Goal: Task Accomplishment & Management: Manage account settings

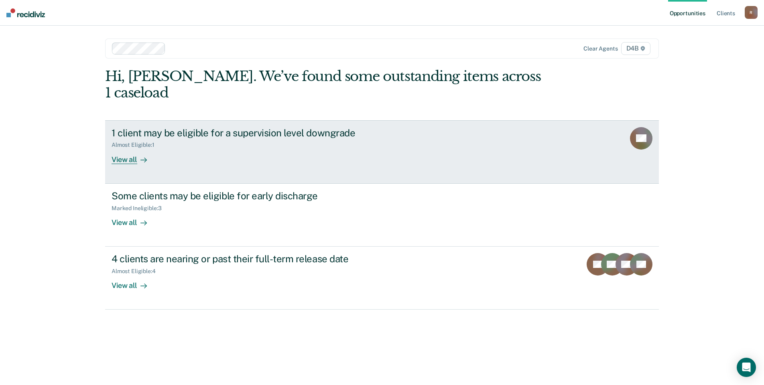
click at [333, 127] on div "1 client may be eligible for a supervision level downgrade" at bounding box center [253, 133] width 282 height 12
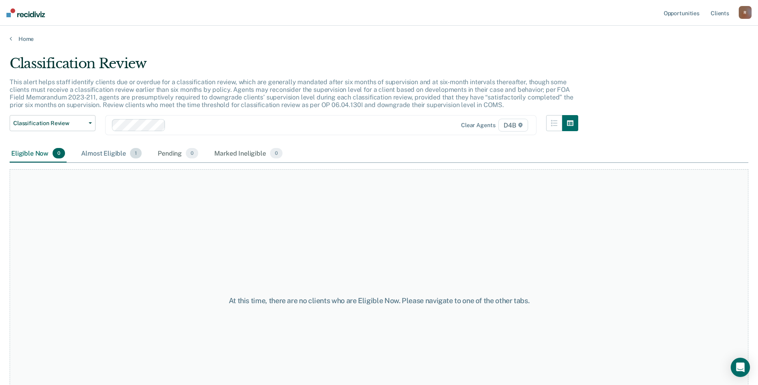
click at [112, 155] on div "Almost Eligible 1" at bounding box center [111, 154] width 64 height 18
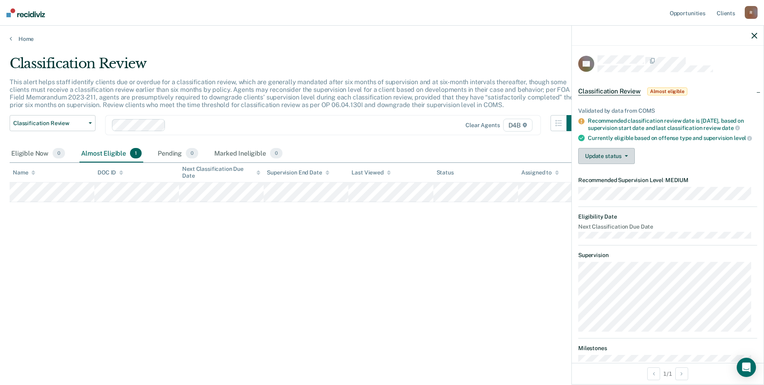
click at [592, 158] on button "Update status" at bounding box center [606, 156] width 57 height 16
click at [617, 182] on button "[PERSON_NAME]" at bounding box center [616, 175] width 77 height 13
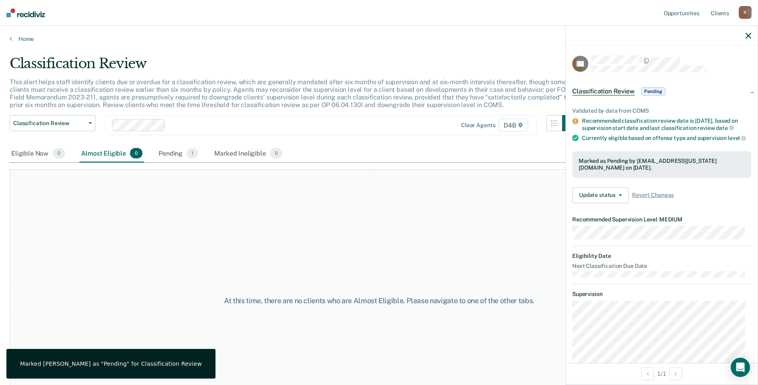
click at [750, 35] on icon "button" at bounding box center [749, 36] width 6 height 6
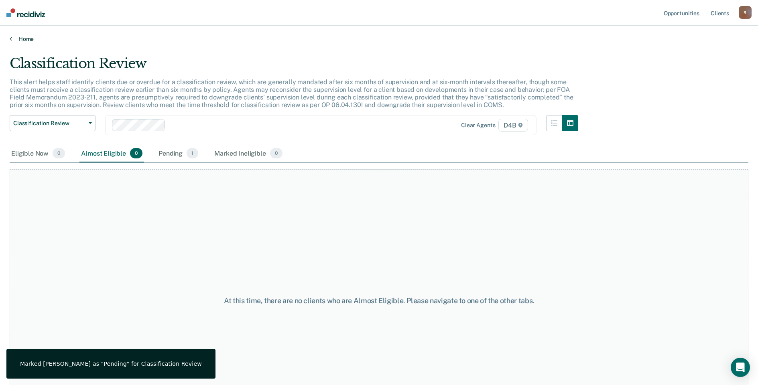
click at [10, 37] on div "Home" at bounding box center [379, 34] width 758 height 17
click at [12, 37] on icon at bounding box center [11, 38] width 2 height 6
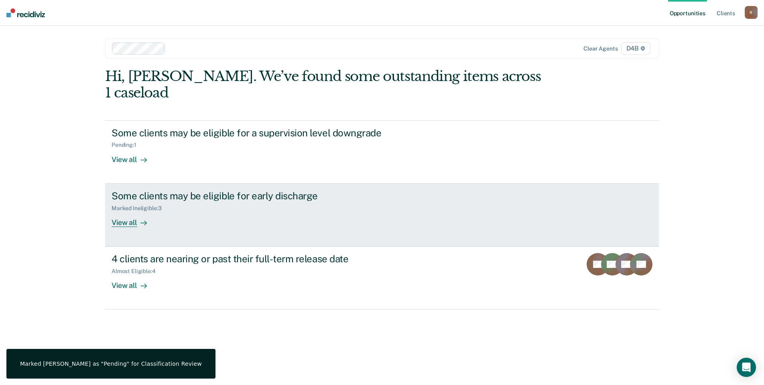
click at [161, 190] on div "Some clients may be eligible for early discharge" at bounding box center [253, 196] width 282 height 12
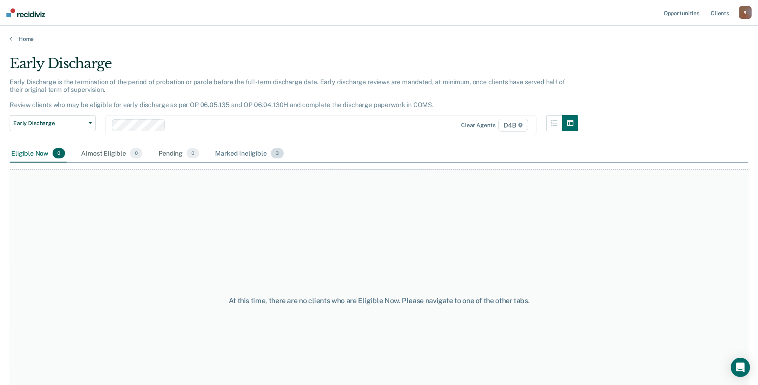
click at [252, 158] on div "Marked Ineligible 3" at bounding box center [250, 154] width 72 height 18
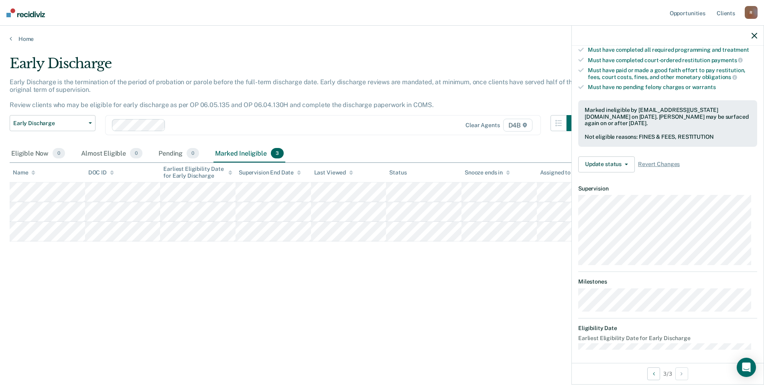
scroll to position [202, 0]
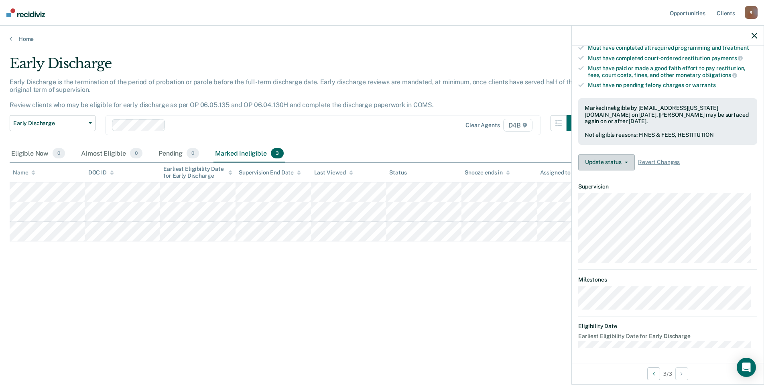
click at [614, 160] on button "Update status" at bounding box center [606, 163] width 57 height 16
click at [621, 195] on button "Update Ineligibility" at bounding box center [616, 194] width 77 height 13
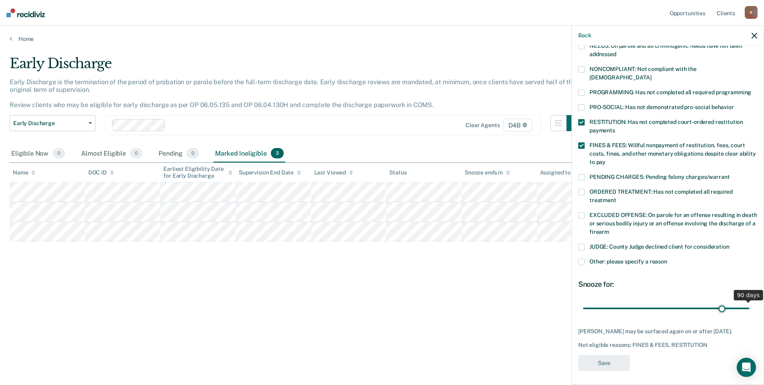
click at [717, 301] on input "range" at bounding box center [667, 308] width 169 height 14
drag, startPoint x: 717, startPoint y: 300, endPoint x: 749, endPoint y: 302, distance: 32.2
type input "90"
click at [749, 302] on input "range" at bounding box center [667, 308] width 169 height 14
drag, startPoint x: 452, startPoint y: 280, endPoint x: 462, endPoint y: 265, distance: 17.6
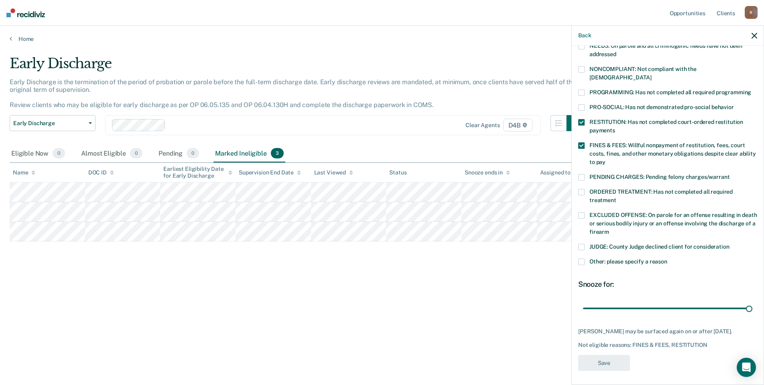
click at [453, 280] on div "Early Discharge Early Discharge is the termination of the period of probation o…" at bounding box center [382, 190] width 745 height 270
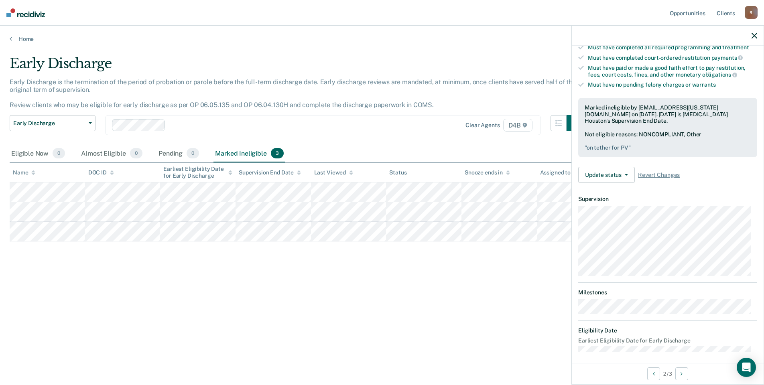
scroll to position [207, 0]
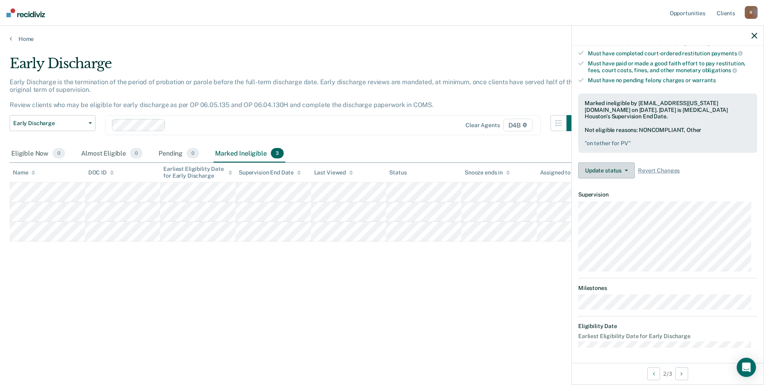
click at [608, 173] on button "Update status" at bounding box center [606, 171] width 57 height 16
click at [613, 201] on button "Update Ineligibility" at bounding box center [616, 202] width 77 height 13
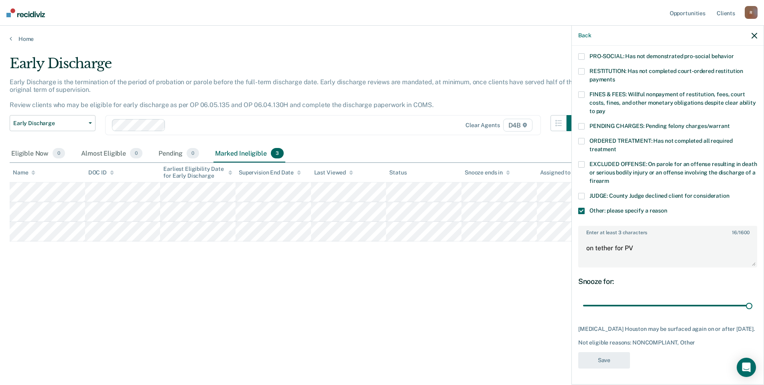
click at [438, 262] on div "Early Discharge Early Discharge is the termination of the period of probation o…" at bounding box center [382, 190] width 745 height 270
click at [759, 33] on div "Back" at bounding box center [668, 36] width 192 height 20
click at [753, 36] on icon "button" at bounding box center [755, 36] width 6 height 6
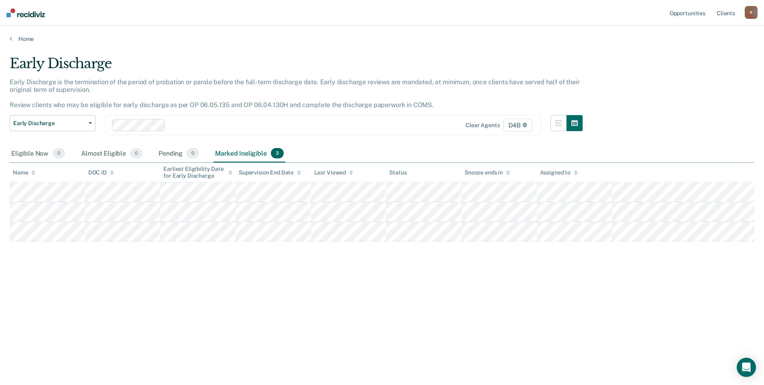
scroll to position [193, 0]
click at [6, 41] on div "Home" at bounding box center [382, 34] width 764 height 17
click at [10, 38] on icon at bounding box center [11, 38] width 2 height 6
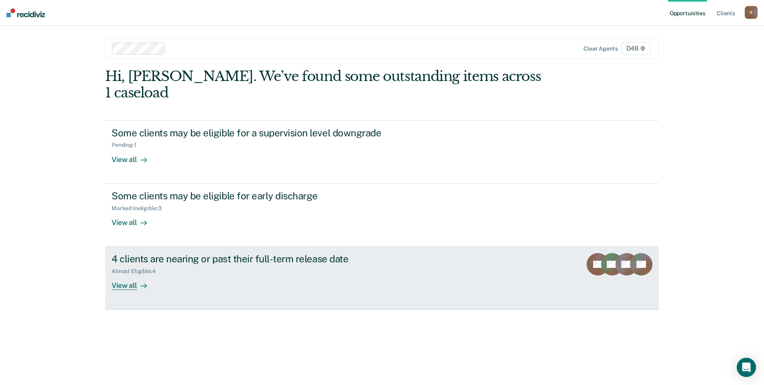
click at [144, 268] on div "Almost Eligible : 4" at bounding box center [137, 271] width 51 height 7
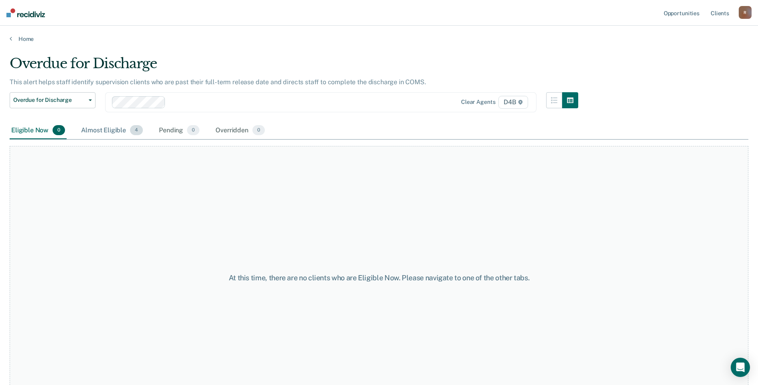
click at [116, 128] on div "Almost Eligible 4" at bounding box center [111, 131] width 65 height 18
